Goal: Transaction & Acquisition: Obtain resource

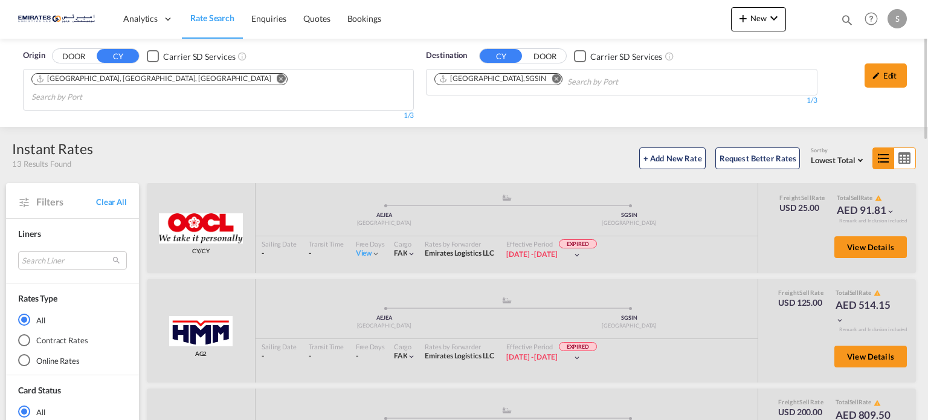
click at [552, 77] on md-icon "Remove" at bounding box center [556, 78] width 9 height 9
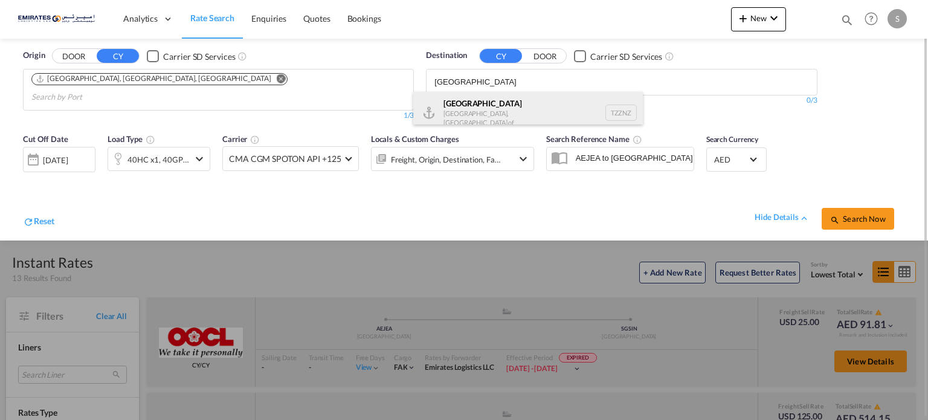
type input "[GEOGRAPHIC_DATA]"
click at [453, 112] on div "Zanzibar [GEOGRAPHIC_DATA], [GEOGRAPHIC_DATA] TZZNZ" at bounding box center [528, 113] width 230 height 42
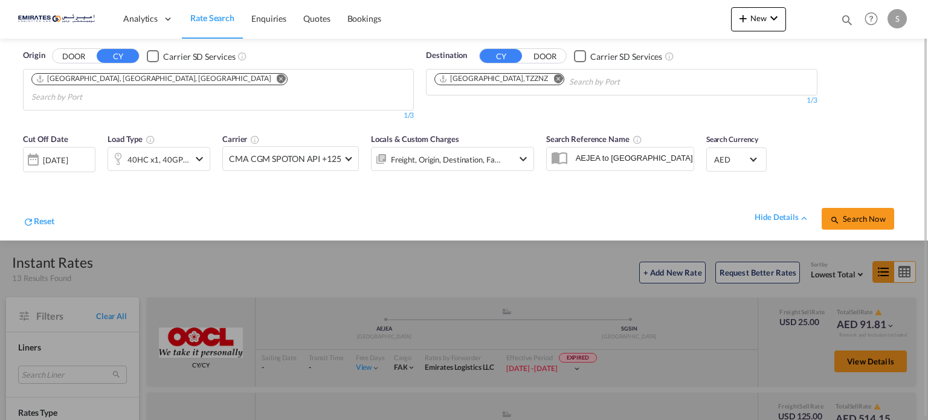
click at [146, 189] on div "Reset hide details Search Now" at bounding box center [464, 212] width 895 height 47
click at [48, 155] on div "[DATE]" at bounding box center [55, 160] width 25 height 11
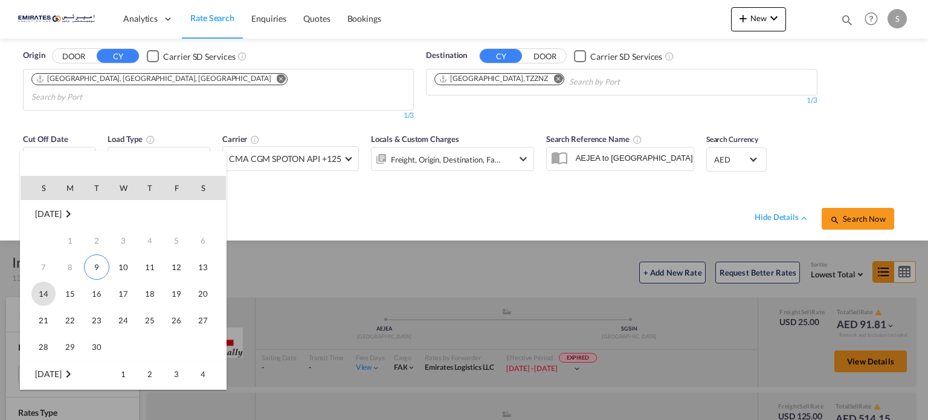
click at [41, 294] on span "14" at bounding box center [43, 294] width 24 height 24
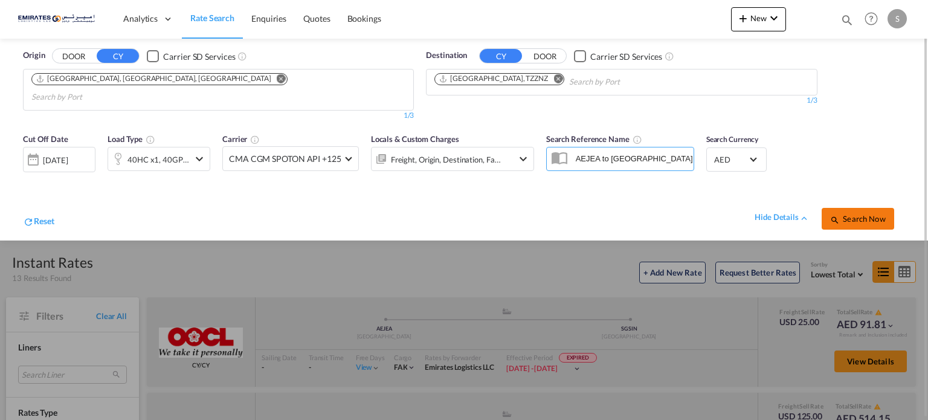
click at [861, 214] on span "Search Now" at bounding box center [857, 219] width 55 height 10
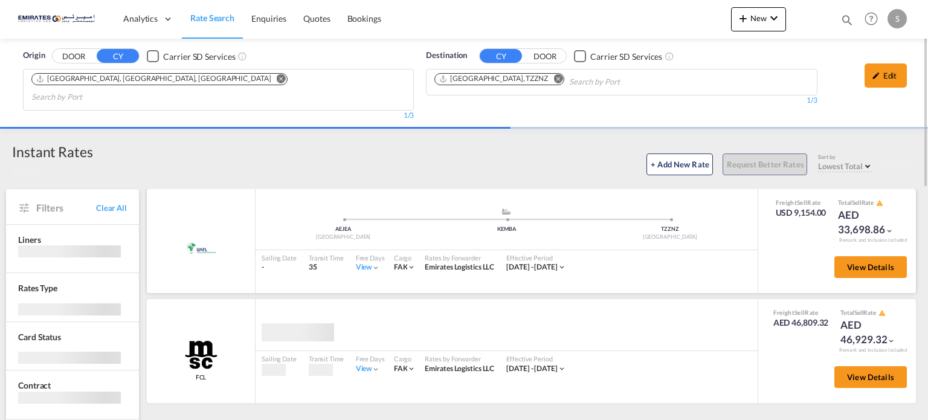
scroll to position [121, 0]
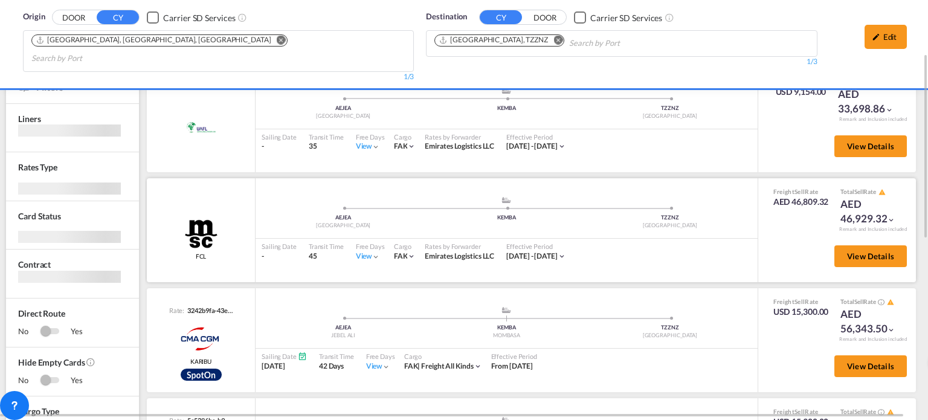
click at [358, 251] on div "View" at bounding box center [368, 256] width 25 height 10
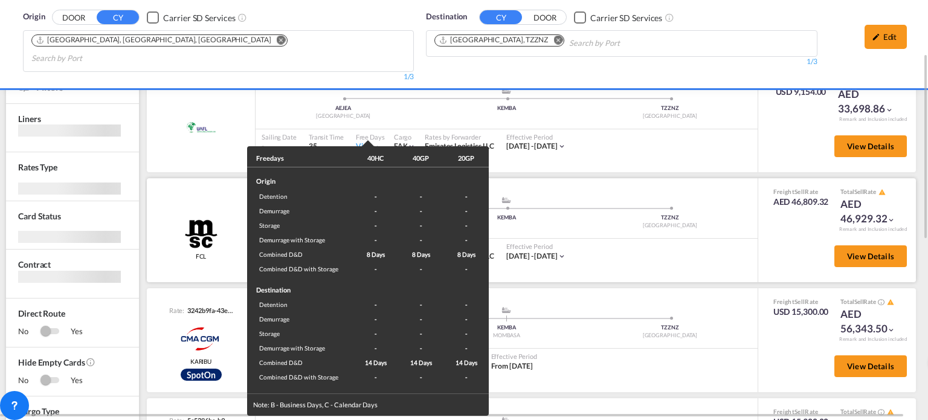
scroll to position [118, 0]
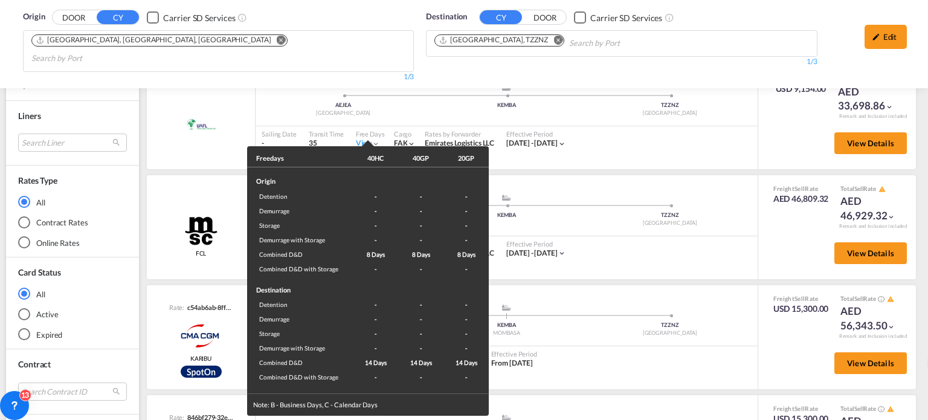
click at [723, 251] on div "Freedays 40HC 40GP 20GP Origin Detention - - - Demurrage - - - Storage - - - De…" at bounding box center [464, 210] width 928 height 420
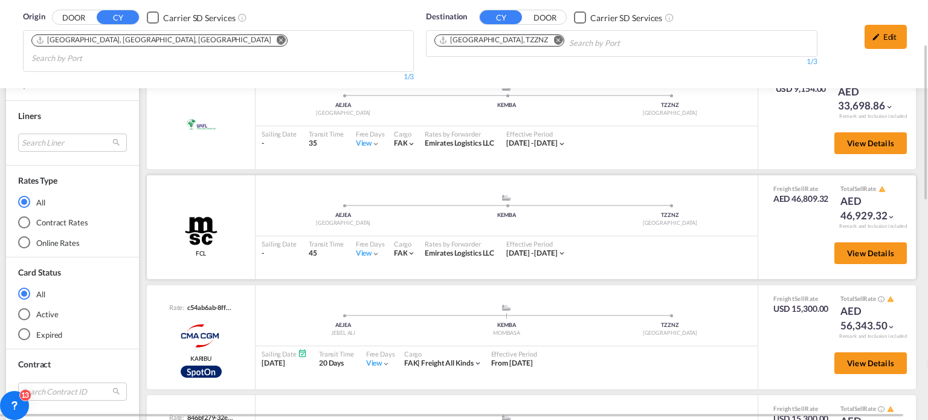
click at [357, 248] on div "View" at bounding box center [368, 253] width 25 height 10
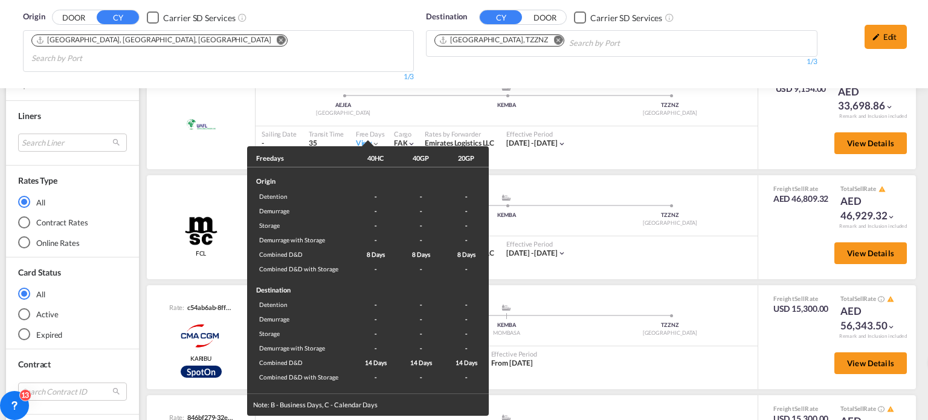
click at [656, 246] on div "Freedays 40HC 40GP 20GP Origin Detention - - - Demurrage - - - Storage - - - De…" at bounding box center [464, 210] width 928 height 420
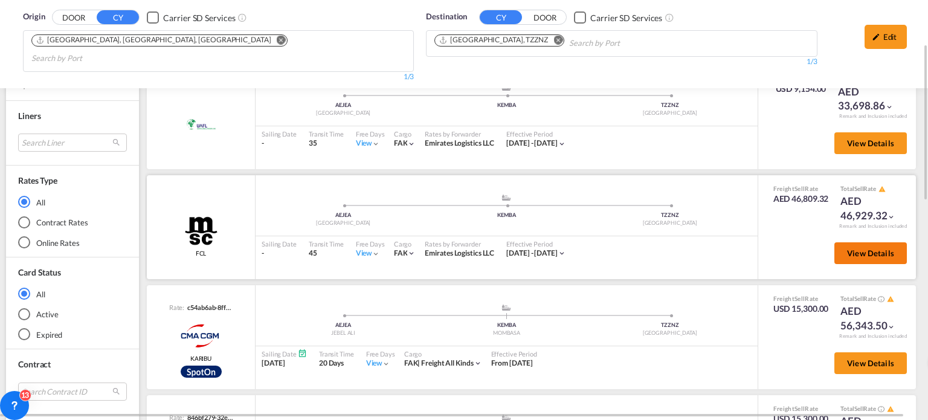
click at [873, 242] on button "View Details" at bounding box center [871, 253] width 73 height 22
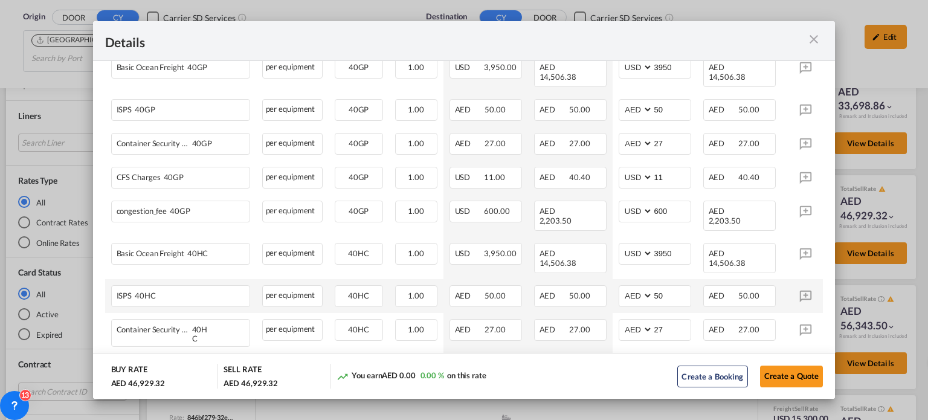
scroll to position [484, 0]
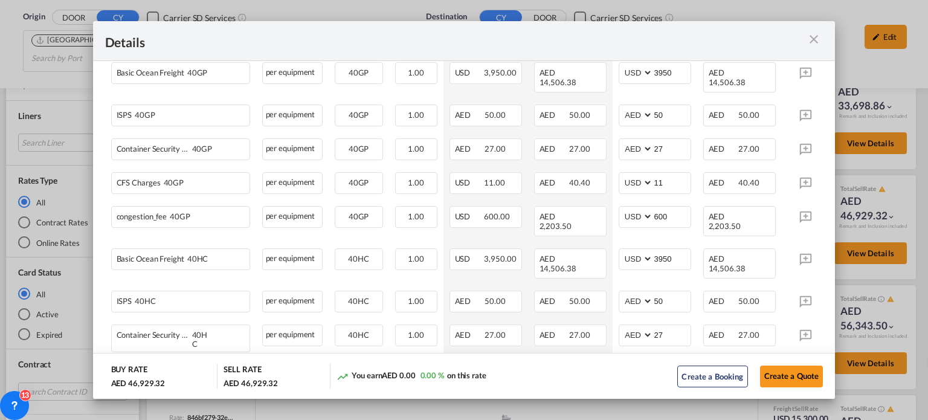
click at [824, 36] on div "Details" at bounding box center [464, 41] width 743 height 40
click at [818, 38] on md-icon "icon-close m-3 fg-AAA8AD cursor" at bounding box center [814, 39] width 15 height 15
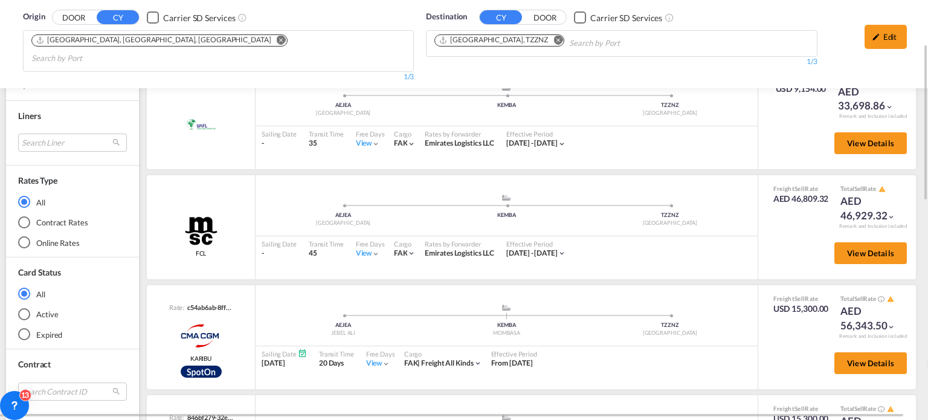
click at [554, 44] on md-icon "Remove" at bounding box center [558, 40] width 9 height 9
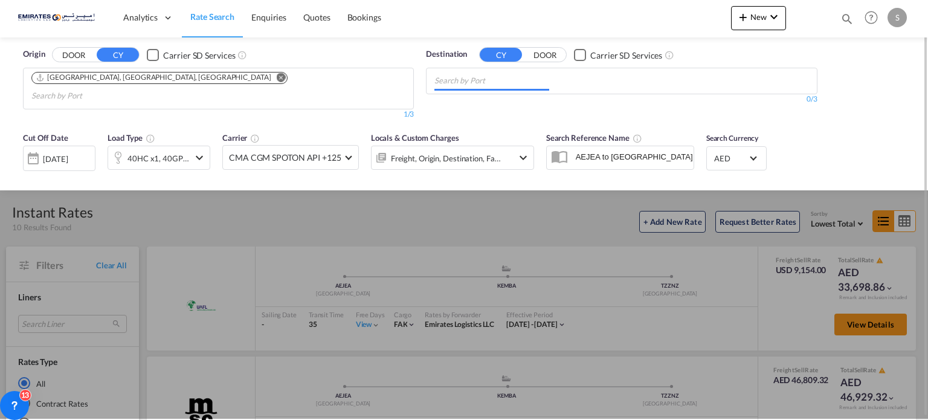
scroll to position [0, 0]
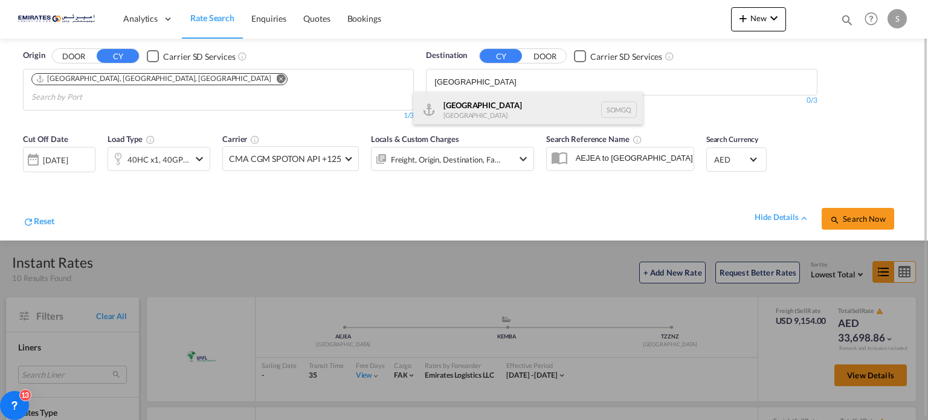
type input "[GEOGRAPHIC_DATA]"
click at [468, 105] on div "[GEOGRAPHIC_DATA] [GEOGRAPHIC_DATA] SOMGQ" at bounding box center [528, 110] width 230 height 36
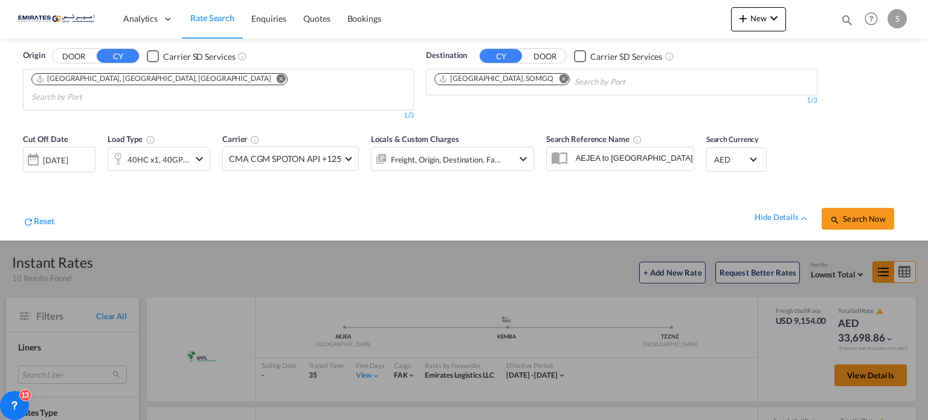
click at [836, 210] on button "Search Now" at bounding box center [858, 219] width 73 height 22
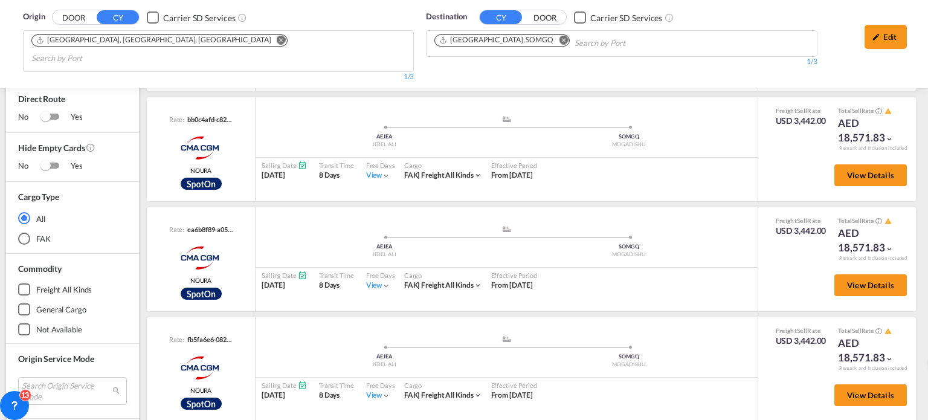
scroll to position [525, 0]
